Goal: Transaction & Acquisition: Purchase product/service

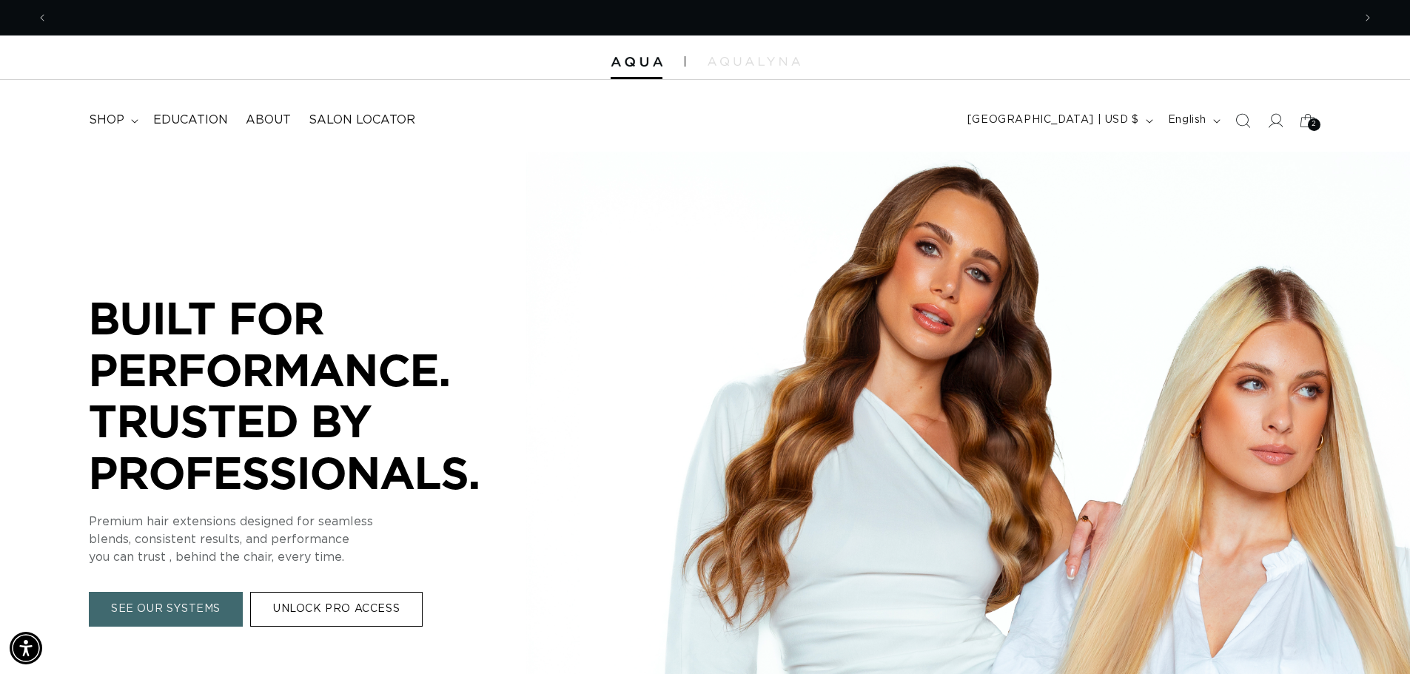
scroll to position [0, 1305]
click at [103, 120] on span "shop" at bounding box center [107, 121] width 36 height 16
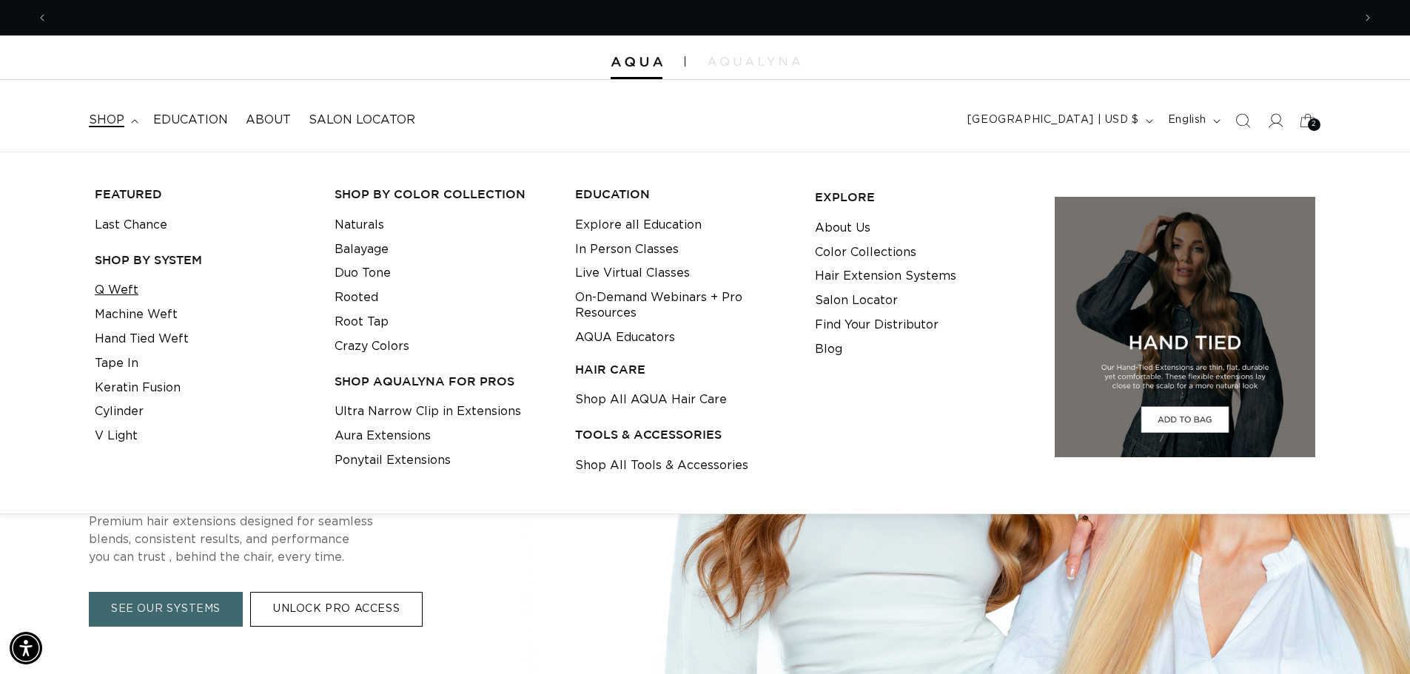
scroll to position [0, 2610]
click at [118, 287] on link "Q Weft" at bounding box center [117, 290] width 44 height 24
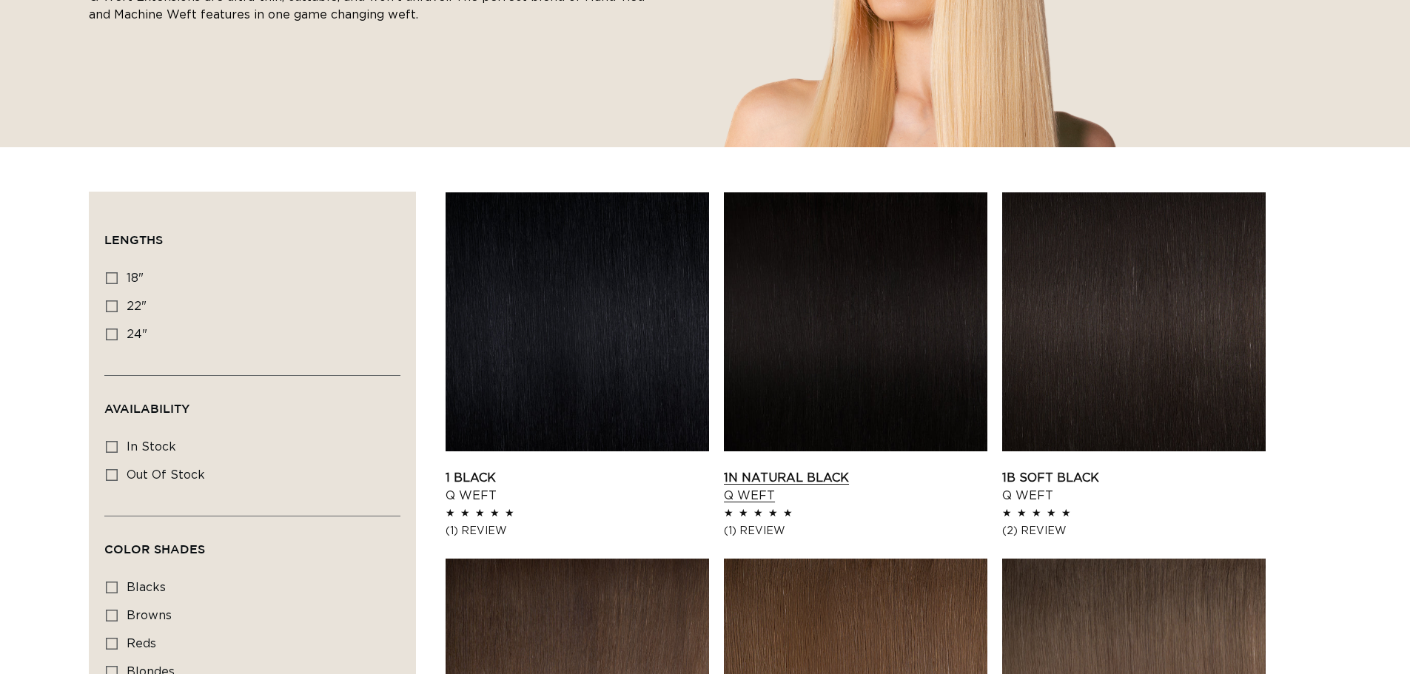
scroll to position [370, 0]
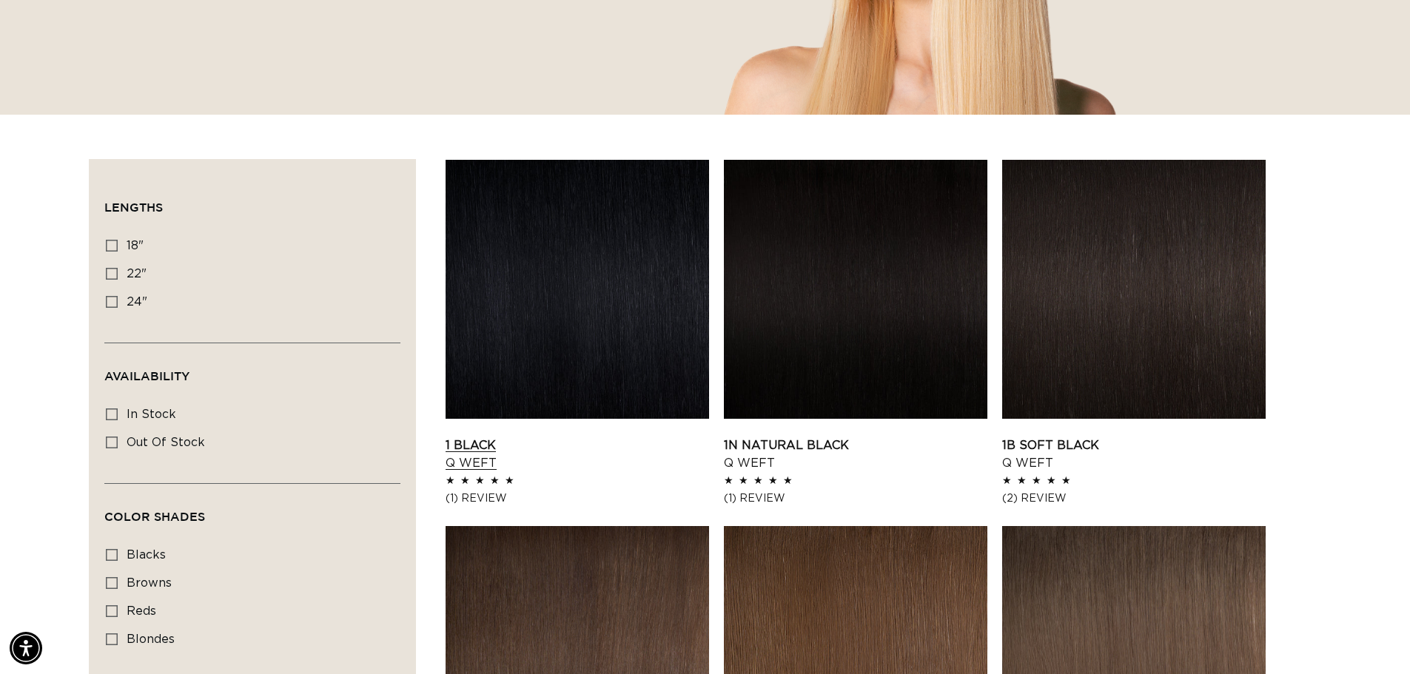
click at [558, 437] on link "1 Black Q Weft" at bounding box center [578, 455] width 264 height 36
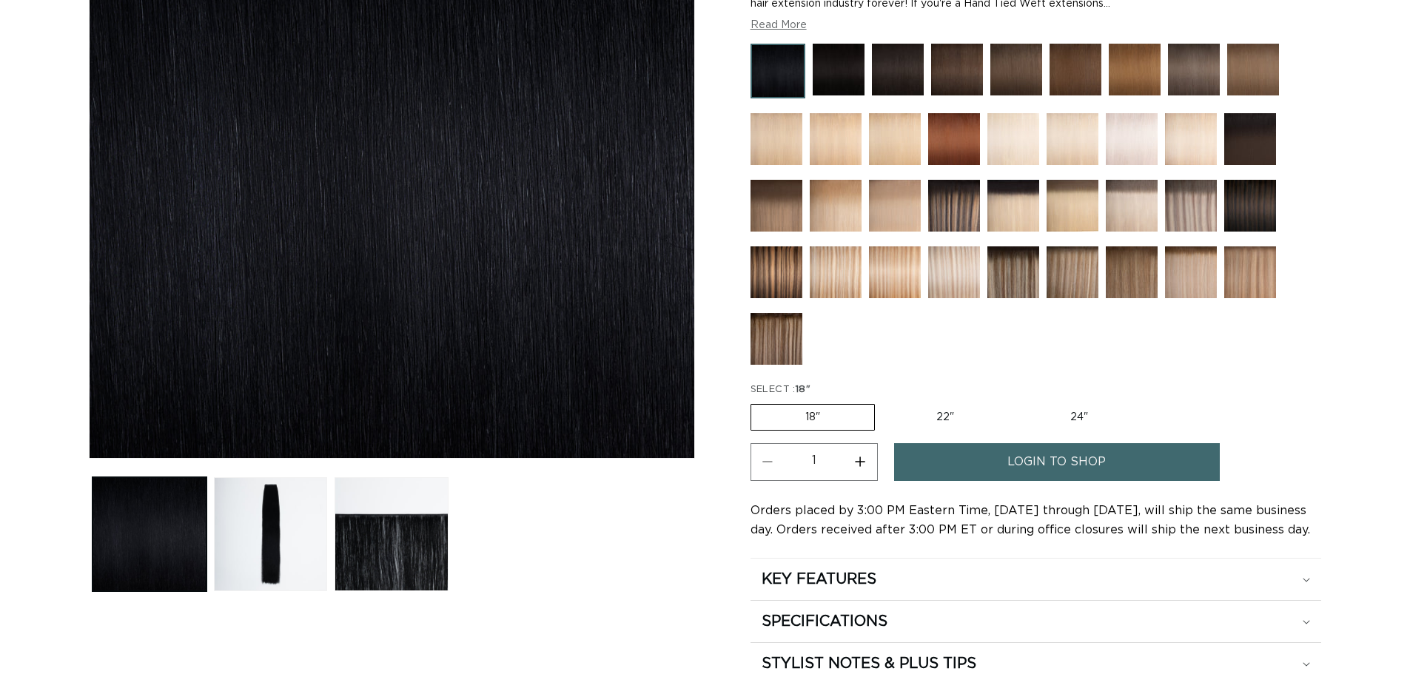
scroll to position [296, 0]
click at [1105, 469] on span "login to shop" at bounding box center [1057, 462] width 98 height 38
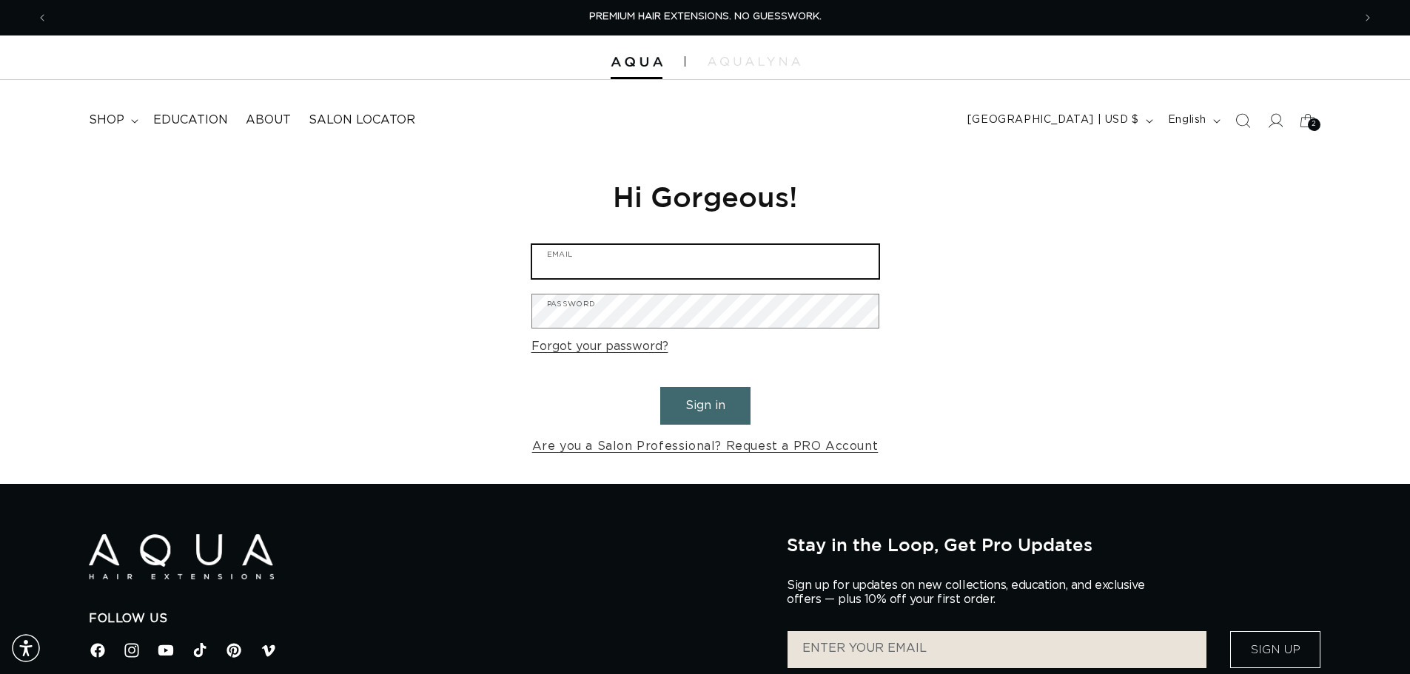
type input "hairbychanelm@gmail.com"
click at [696, 406] on button "Sign in" at bounding box center [705, 406] width 90 height 38
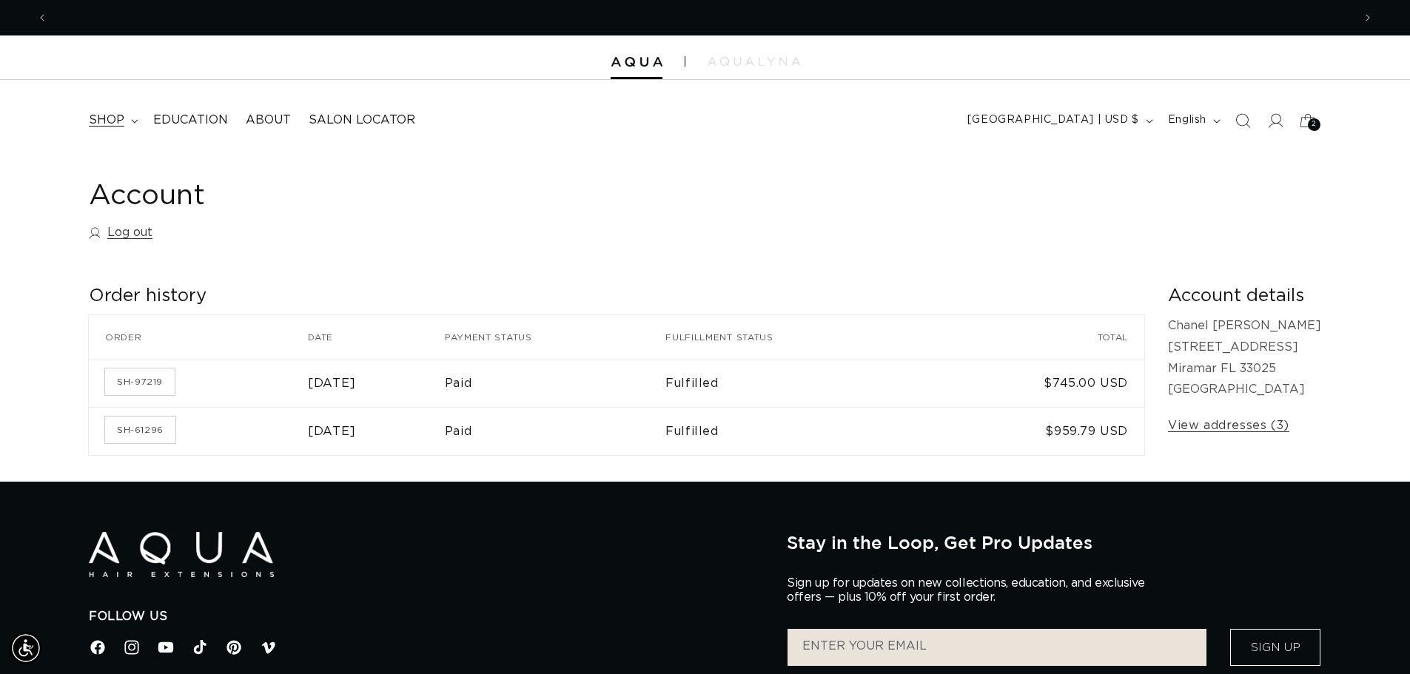
scroll to position [0, 1305]
click at [118, 121] on span "shop" at bounding box center [107, 121] width 36 height 16
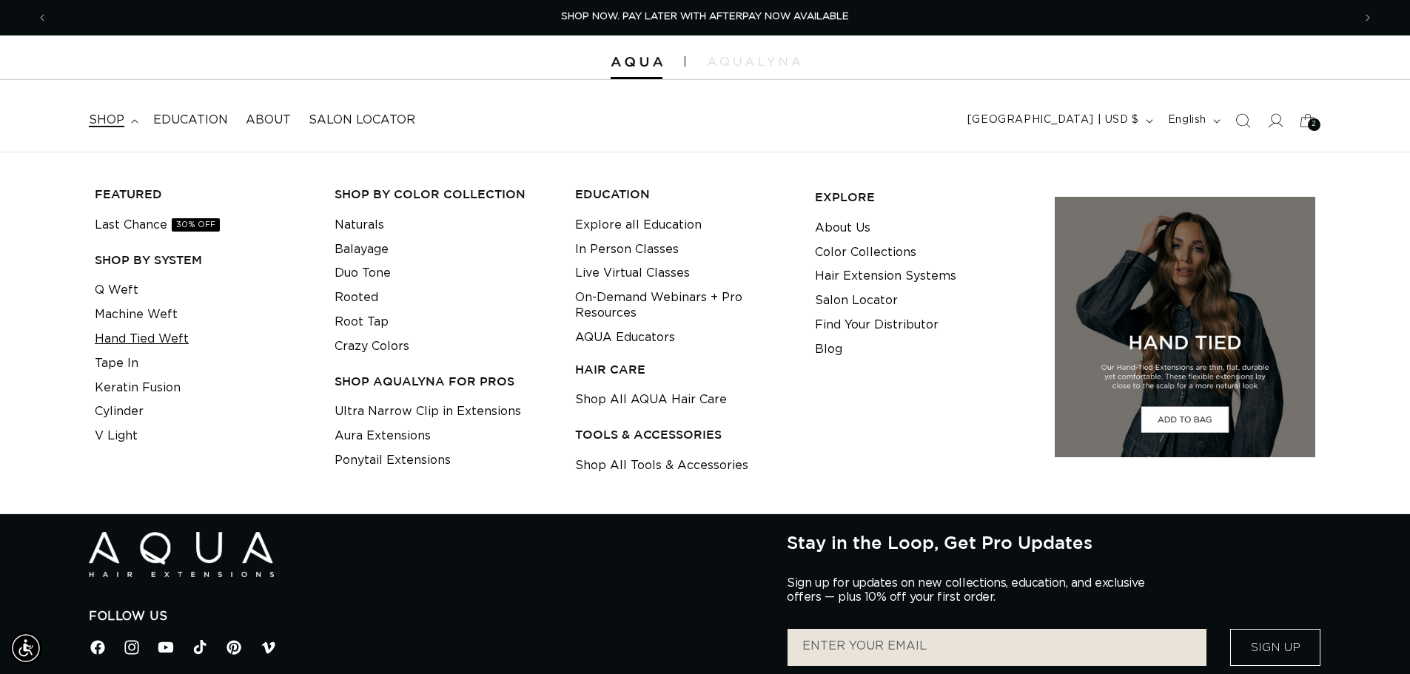
click at [132, 335] on link "Hand Tied Weft" at bounding box center [142, 339] width 94 height 24
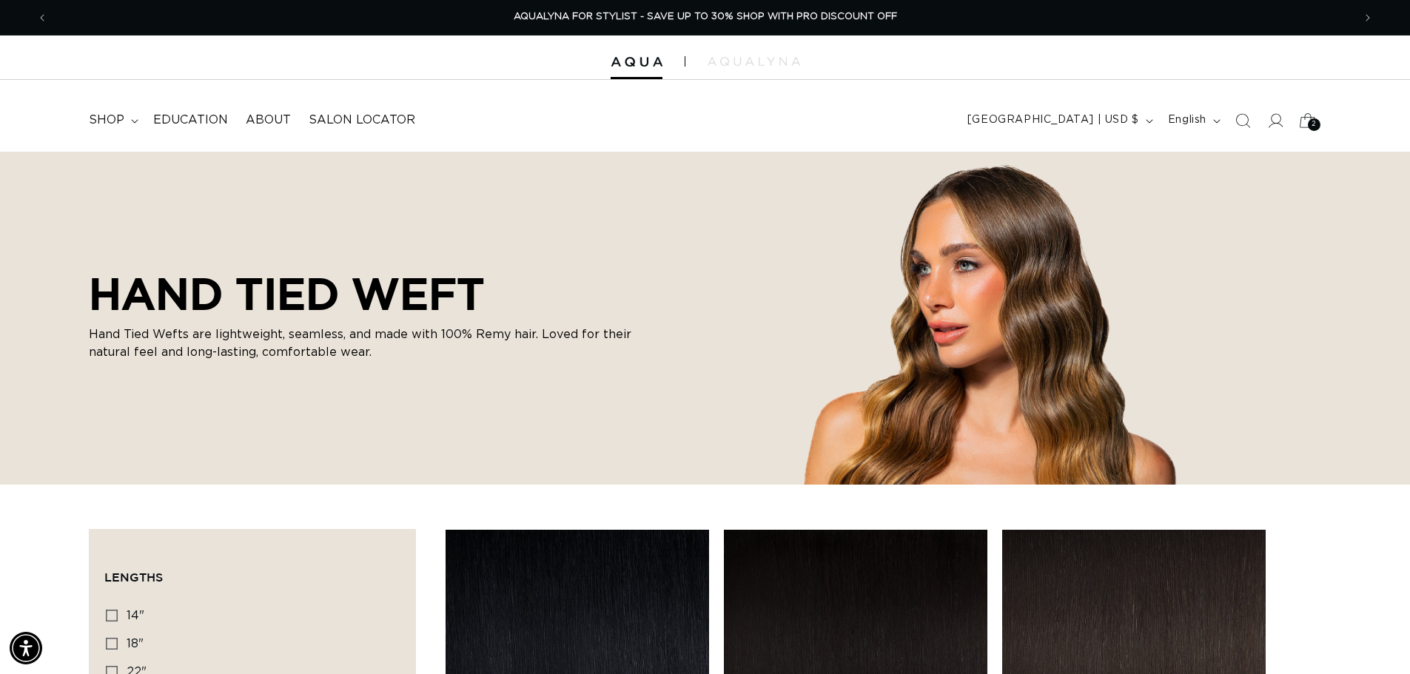
click at [1309, 126] on div "2 2" at bounding box center [1314, 124] width 13 height 13
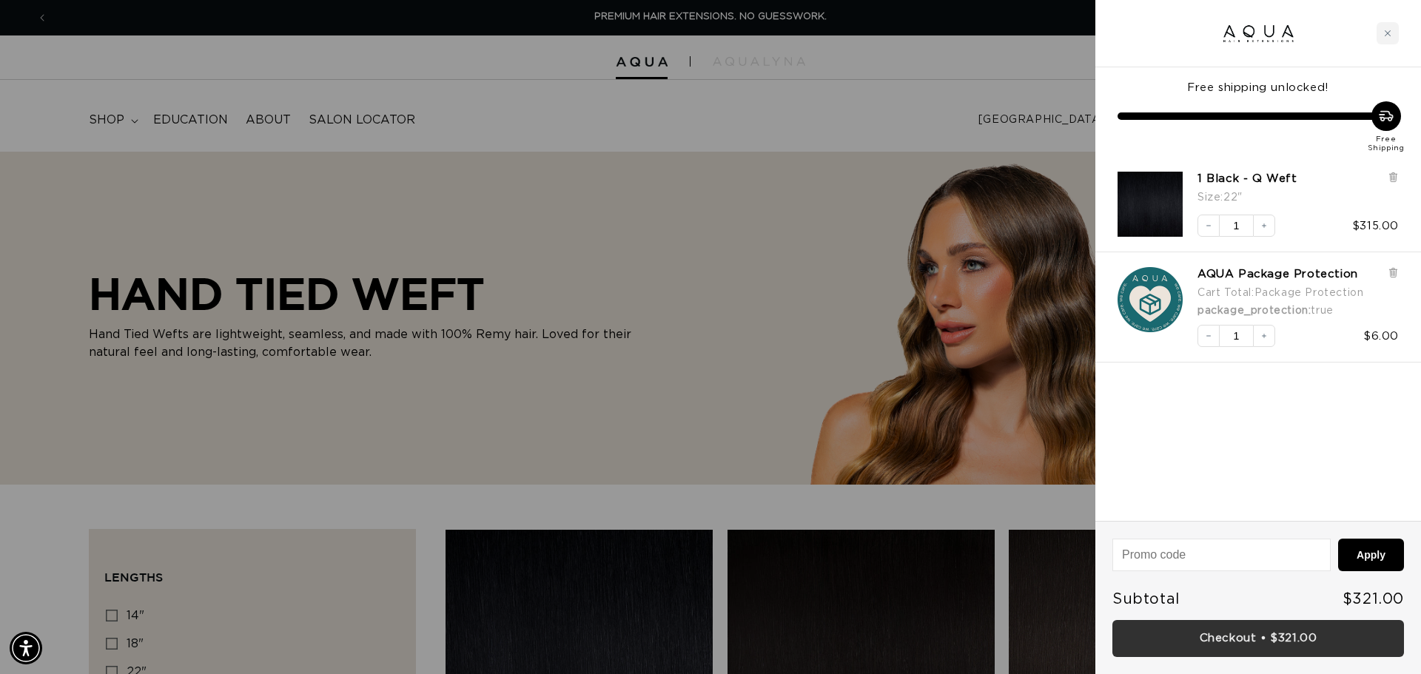
click at [1242, 643] on link "Checkout • $321.00" at bounding box center [1259, 639] width 292 height 38
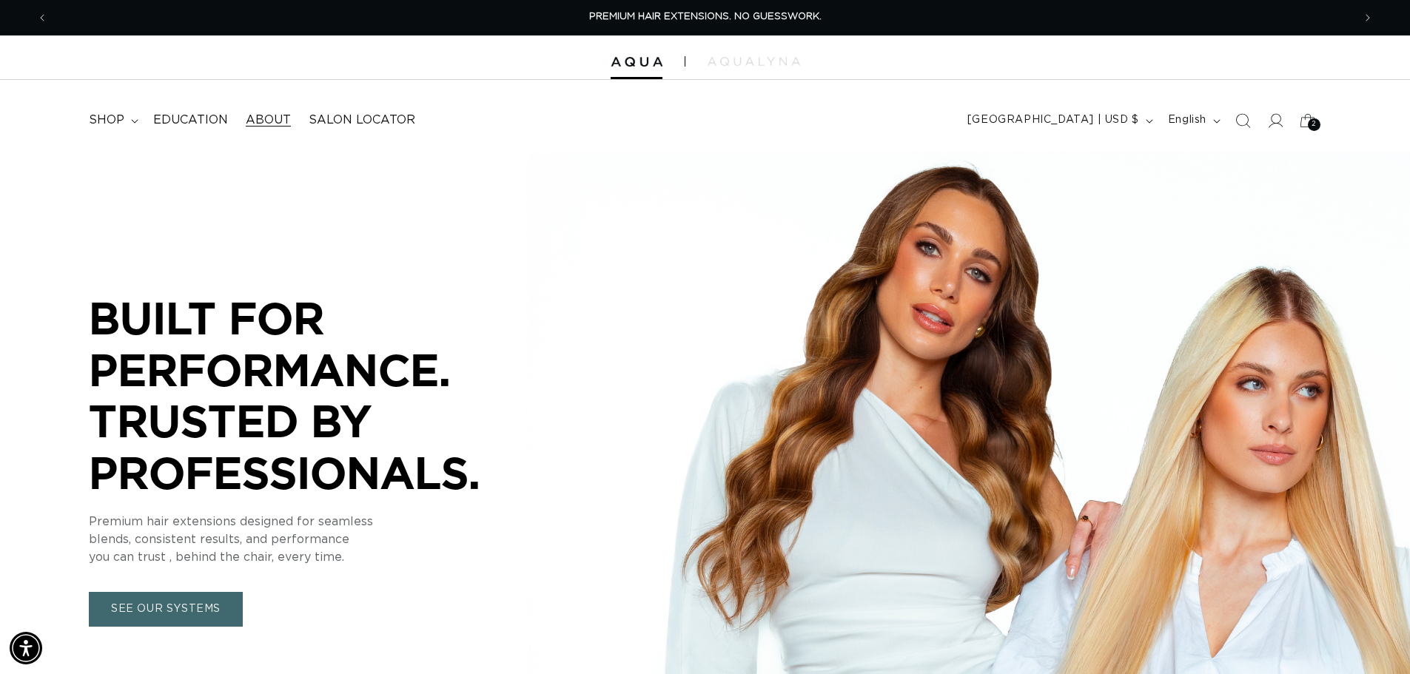
click at [267, 121] on span "About" at bounding box center [268, 121] width 45 height 16
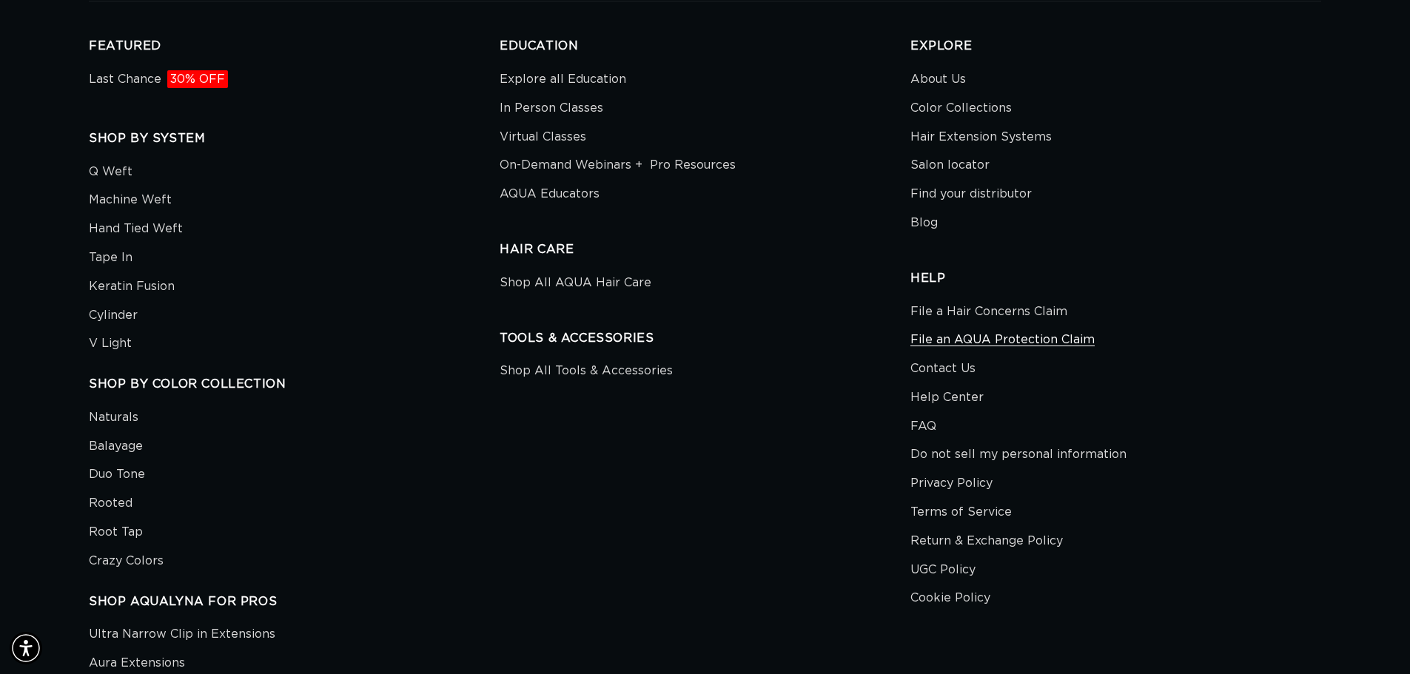
scroll to position [0, 1305]
click at [923, 431] on link "FAQ" at bounding box center [924, 426] width 26 height 29
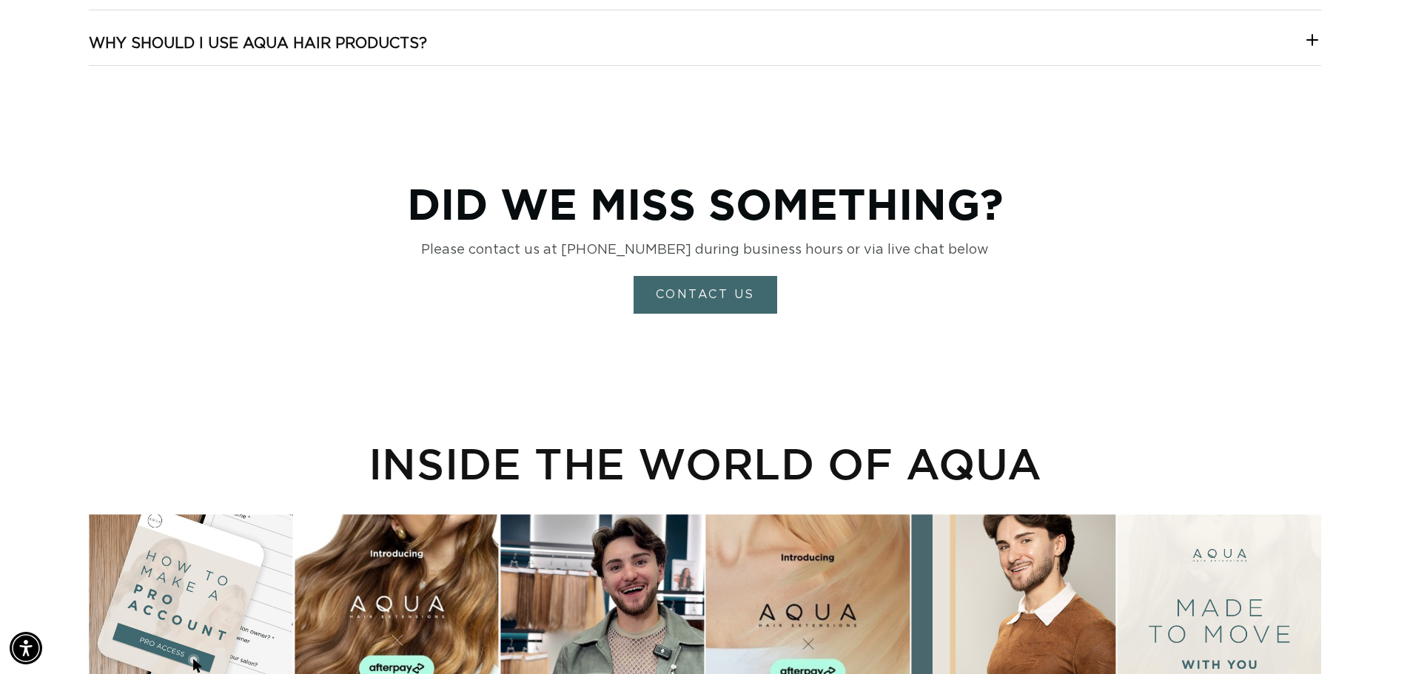
scroll to position [0, 1305]
